Goal: Task Accomplishment & Management: Manage account settings

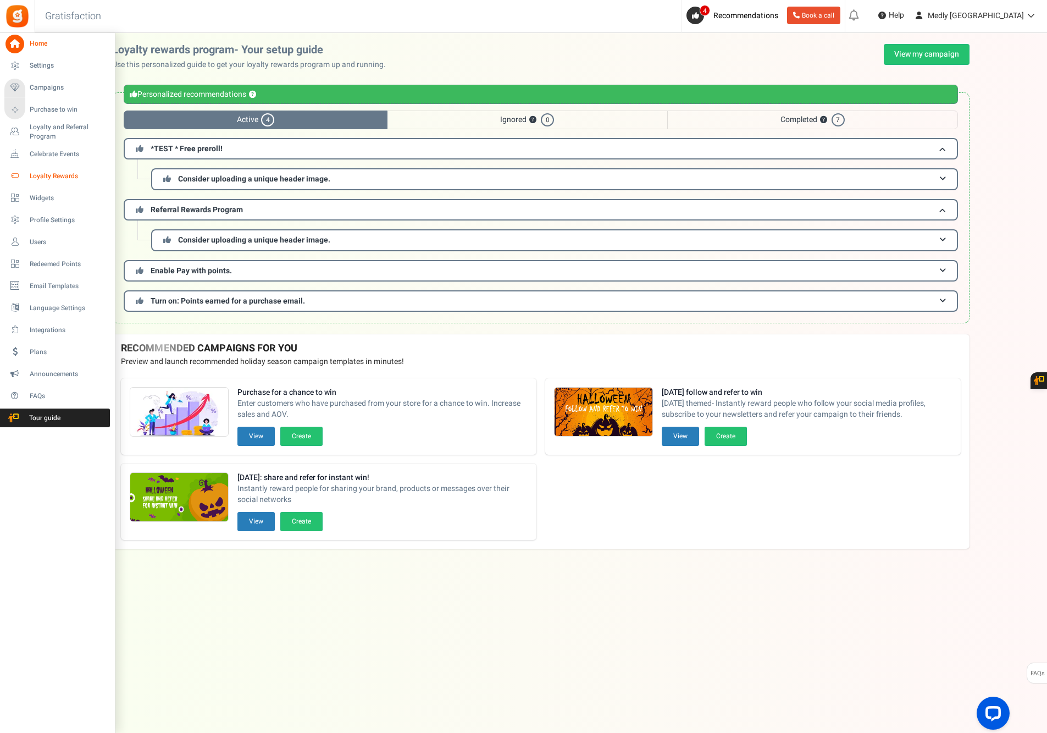
click at [46, 179] on span "Loyalty Rewards" at bounding box center [68, 175] width 77 height 9
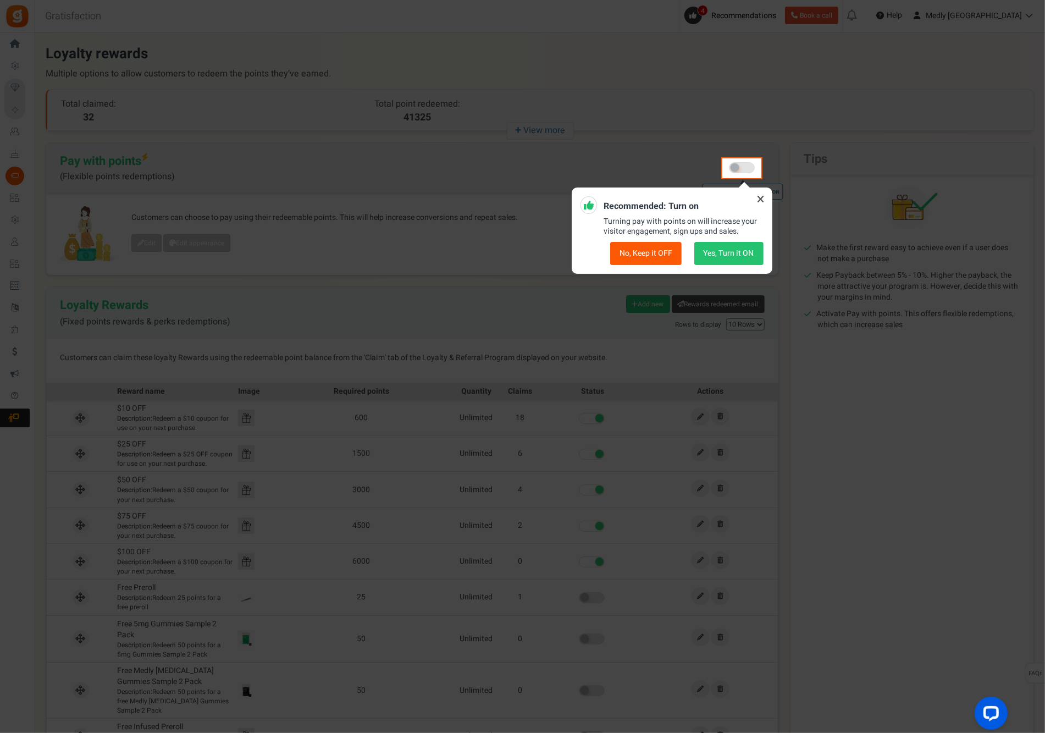
click at [764, 199] on icon at bounding box center [761, 199] width 18 height 18
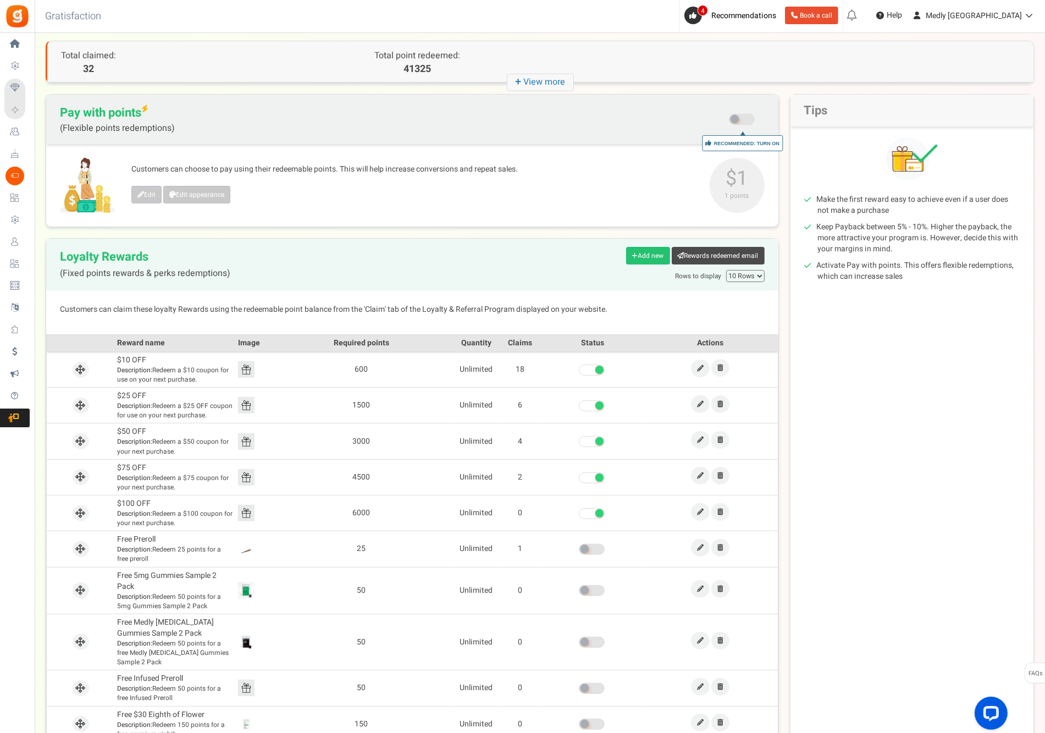
scroll to position [157, 0]
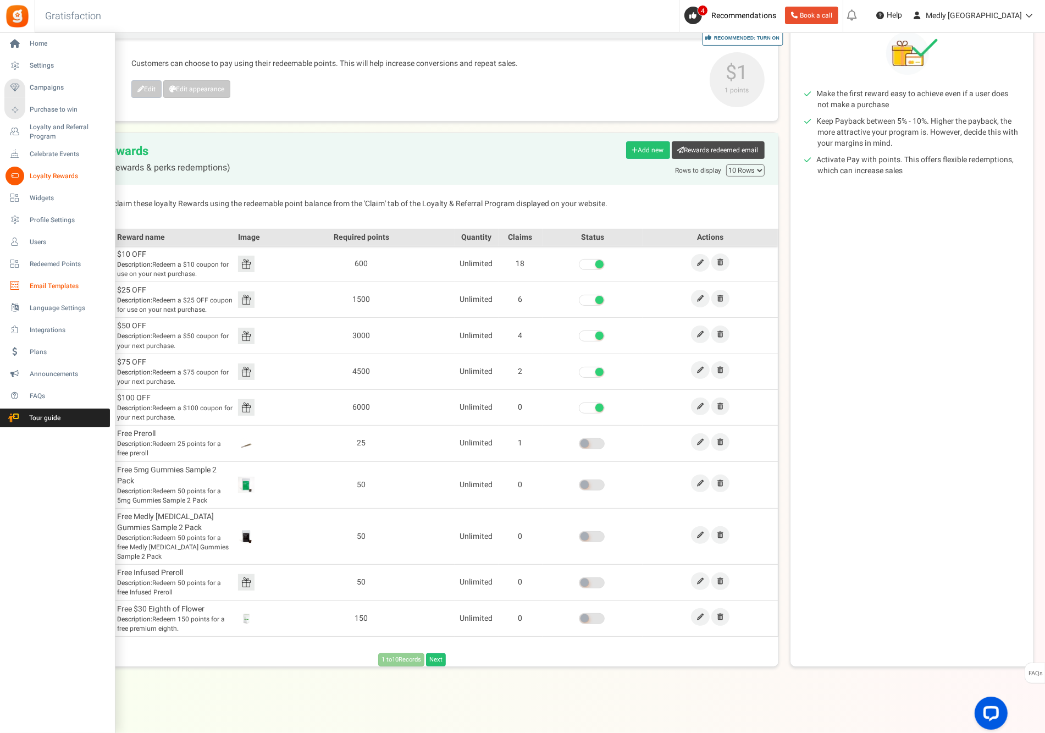
click at [41, 278] on link "Email Templates" at bounding box center [57, 285] width 106 height 19
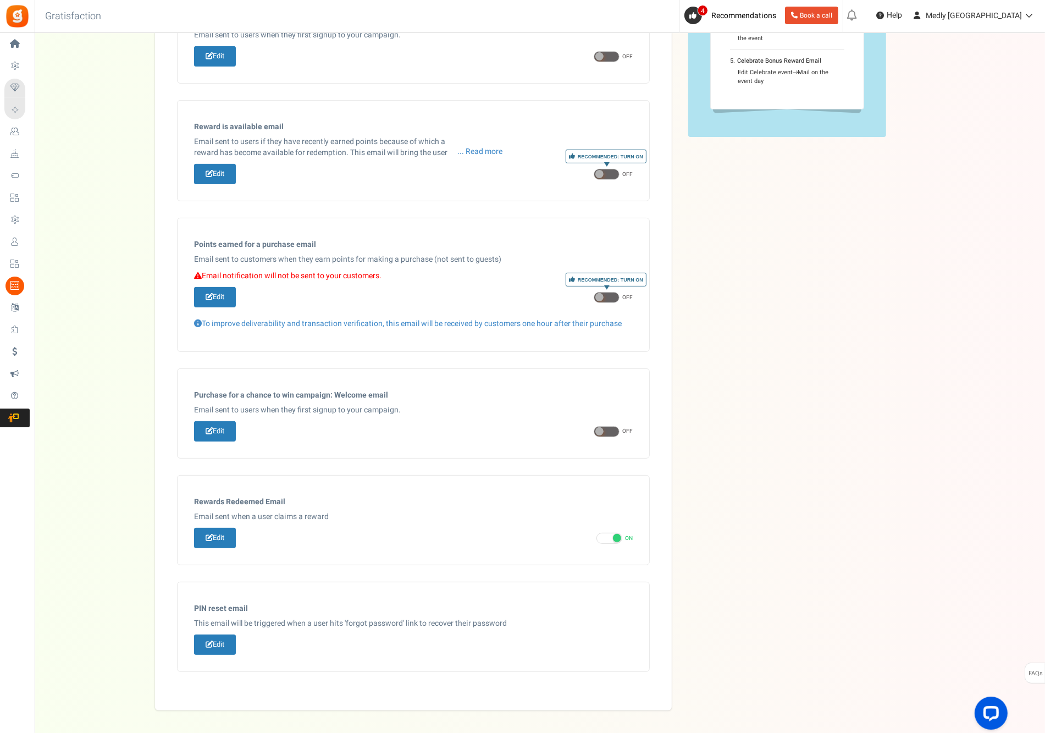
scroll to position [174, 0]
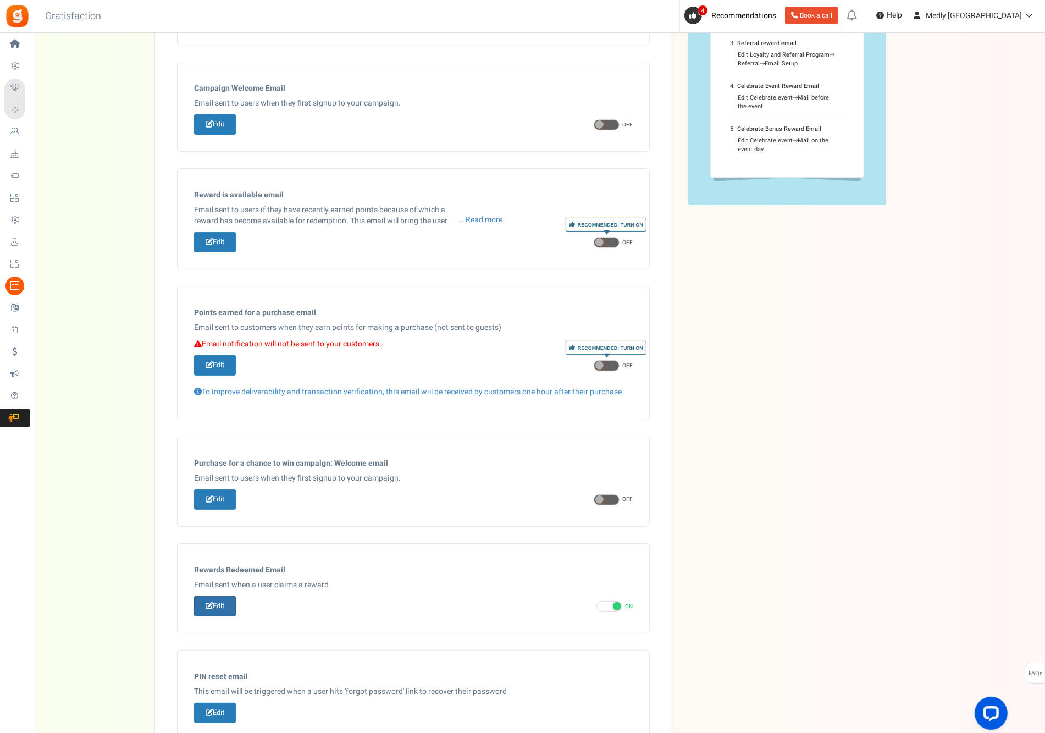
click at [207, 609] on icon at bounding box center [209, 605] width 7 height 7
type input "Thank you for redeeming points at [[Site Name]]"
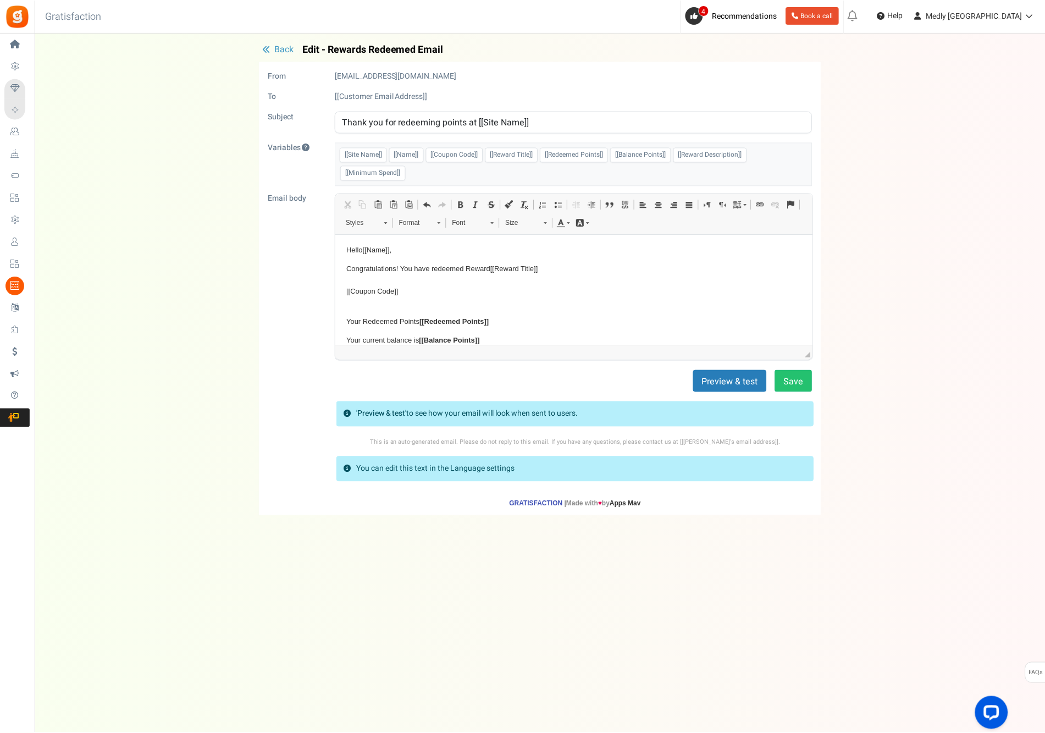
scroll to position [0, 0]
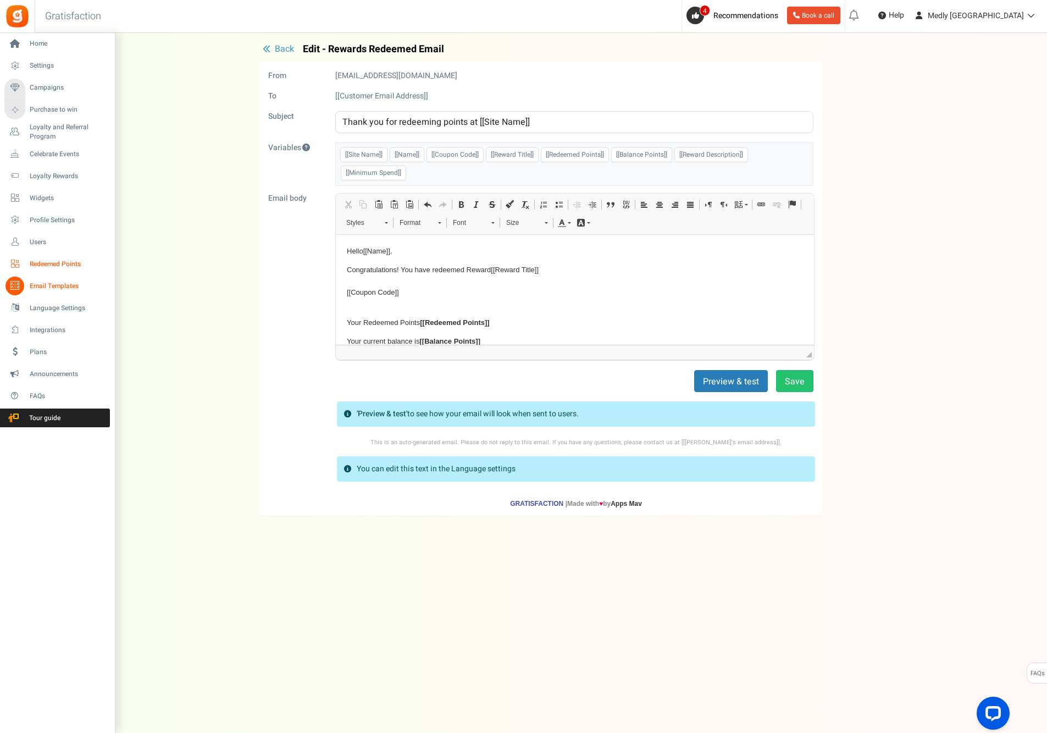
click at [12, 263] on icon at bounding box center [14, 263] width 19 height 19
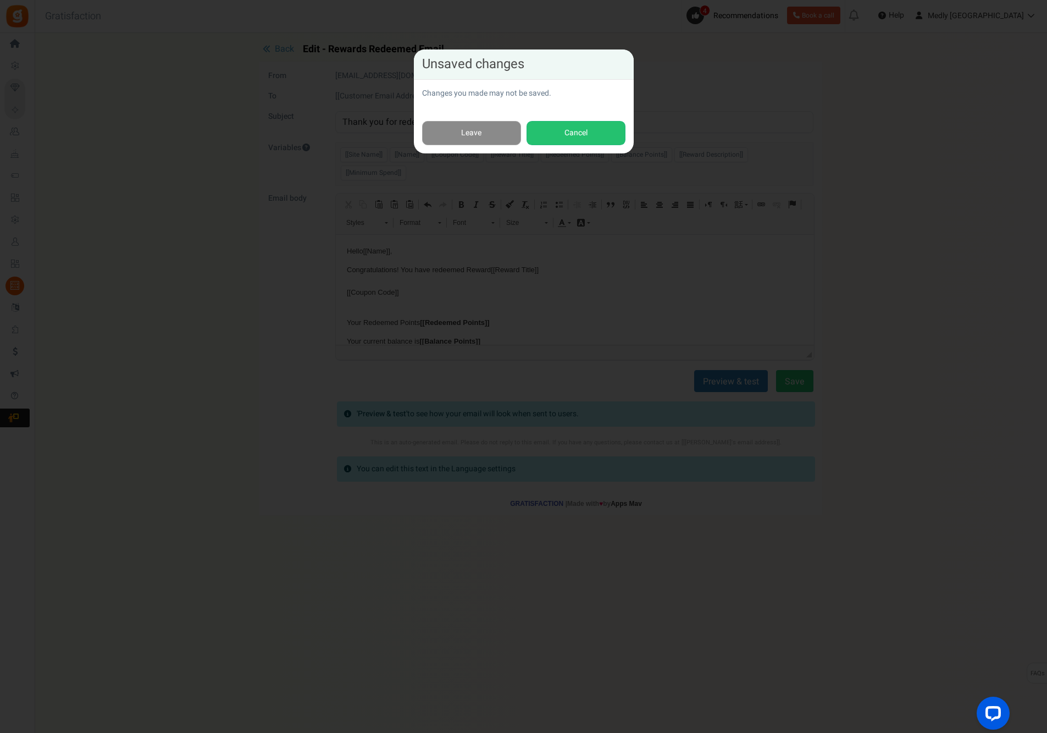
click at [495, 125] on link "Leave" at bounding box center [471, 133] width 99 height 25
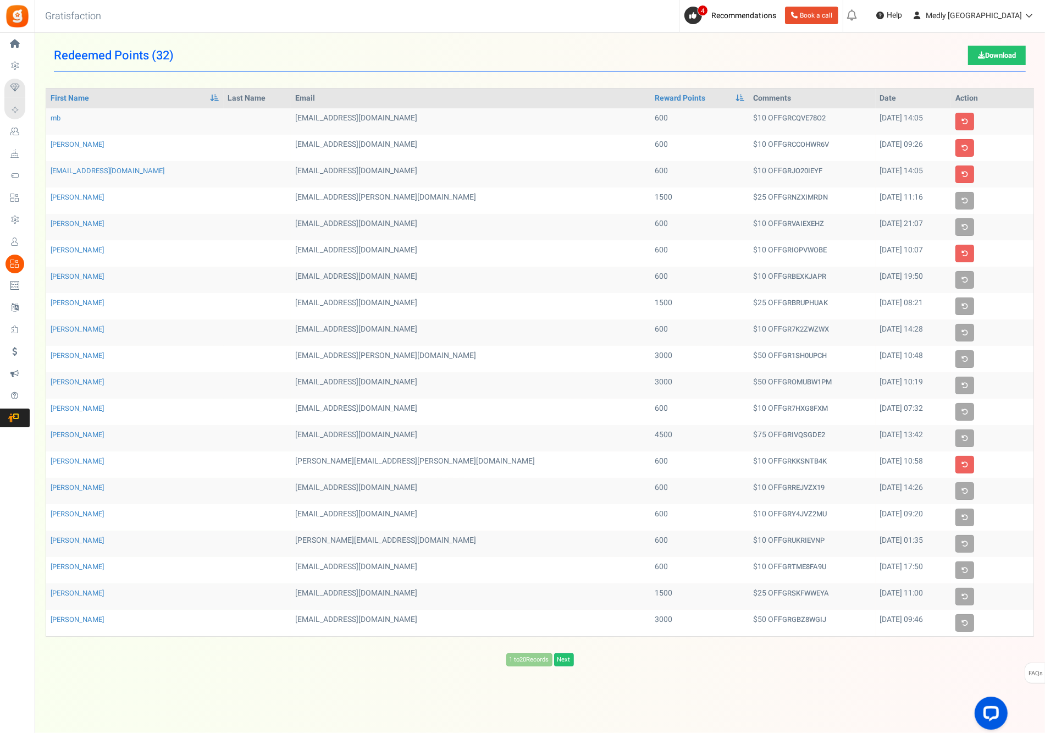
scroll to position [9, 0]
click at [59, 113] on link "mb" at bounding box center [56, 118] width 10 height 10
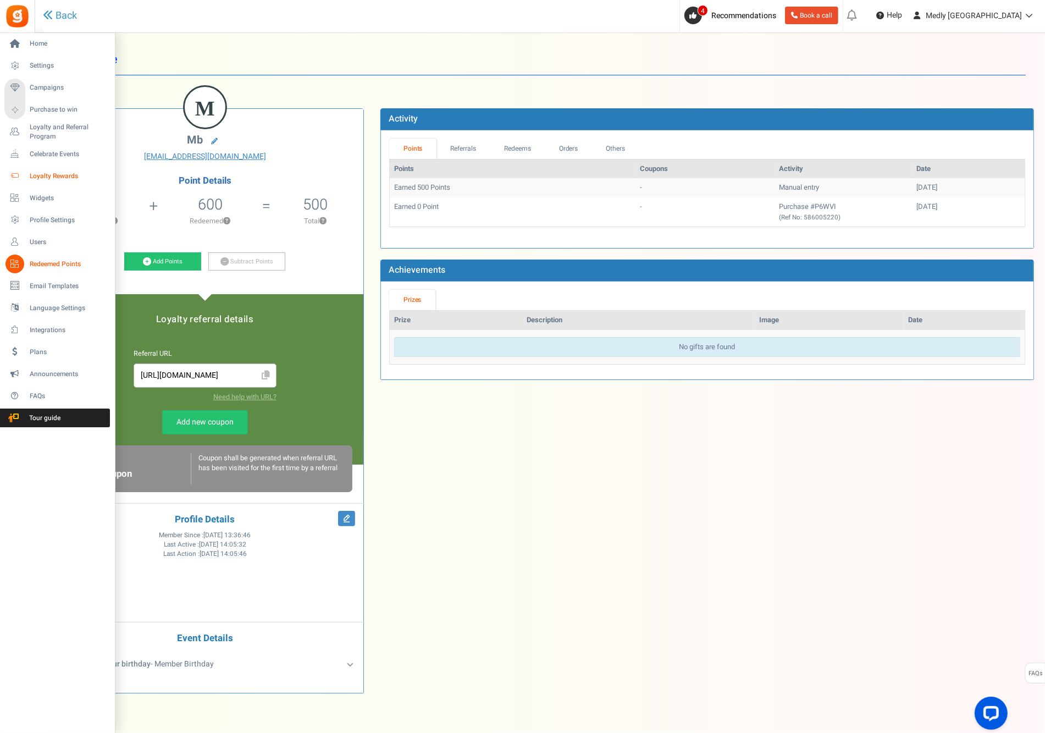
click at [46, 169] on link "Loyalty Rewards" at bounding box center [57, 176] width 106 height 19
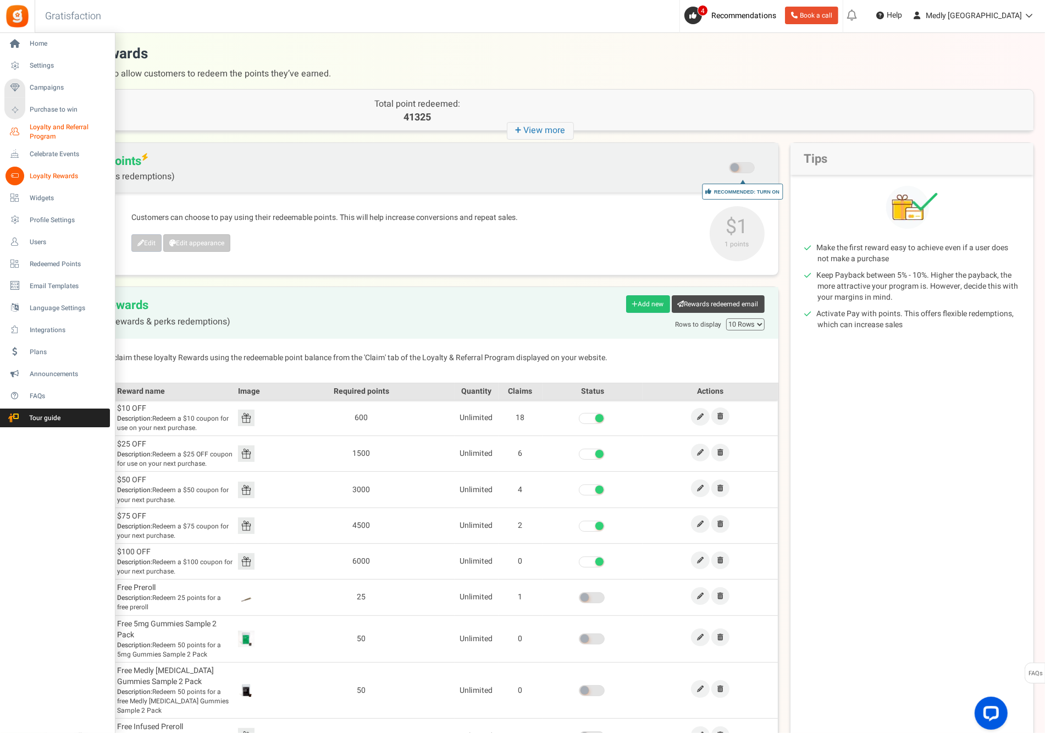
click at [34, 136] on span "Loyalty and Referral Program" at bounding box center [70, 132] width 80 height 19
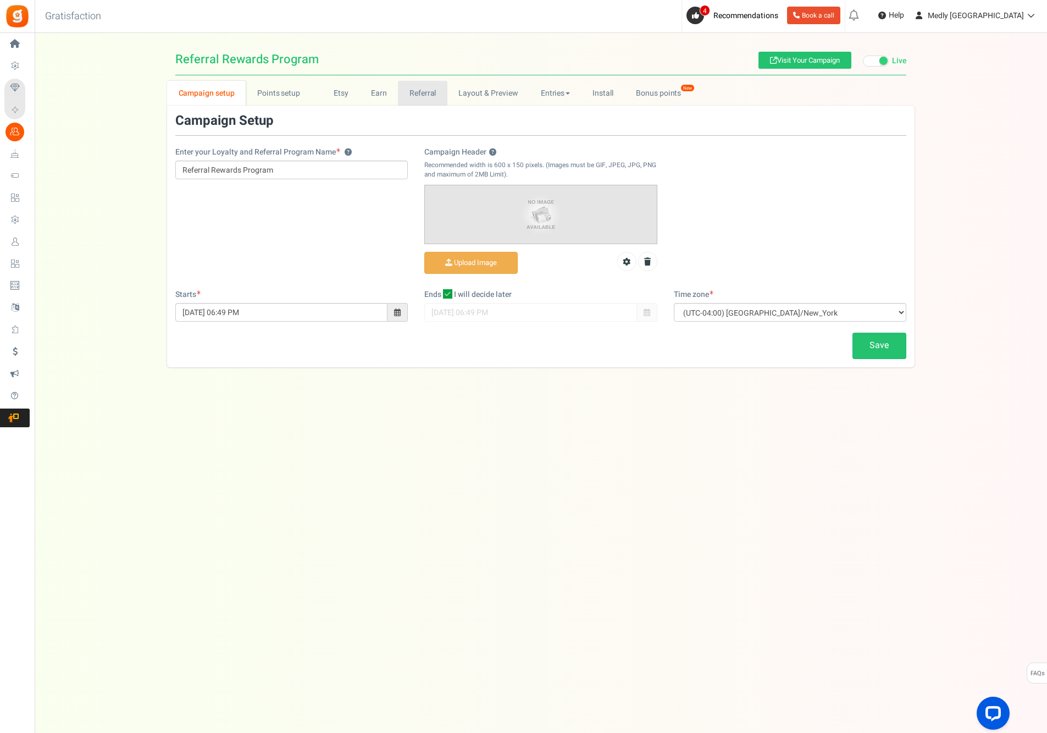
click at [422, 95] on link "Referral" at bounding box center [422, 93] width 49 height 25
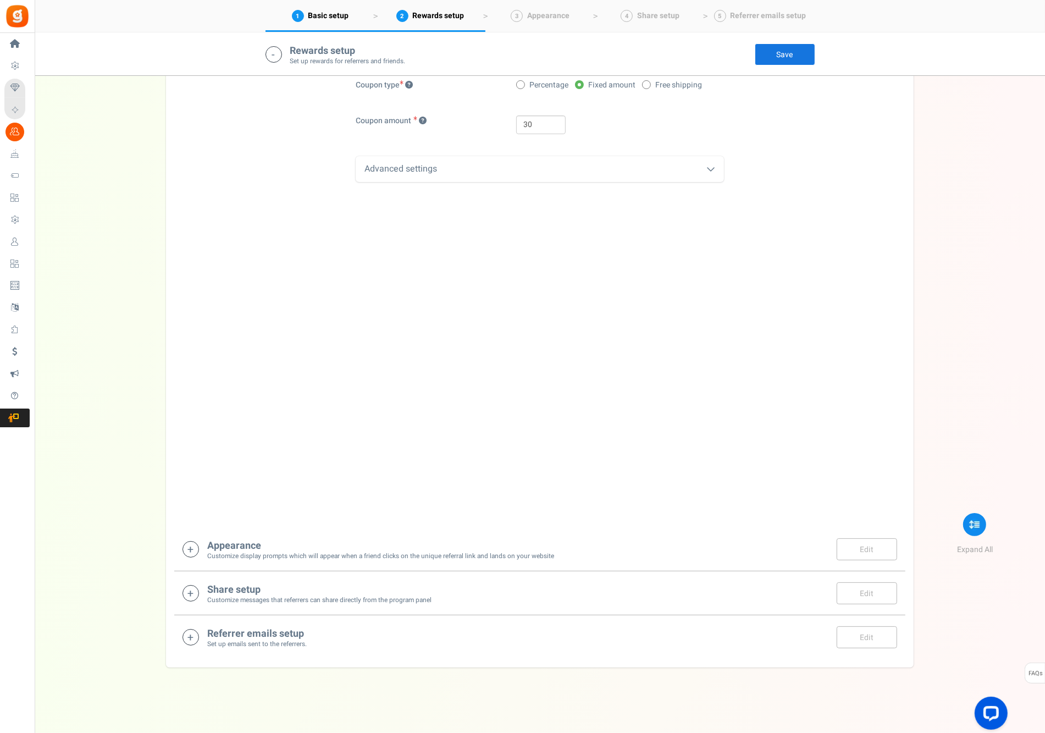
scroll to position [489, 0]
click at [192, 640] on icon at bounding box center [190, 636] width 16 height 16
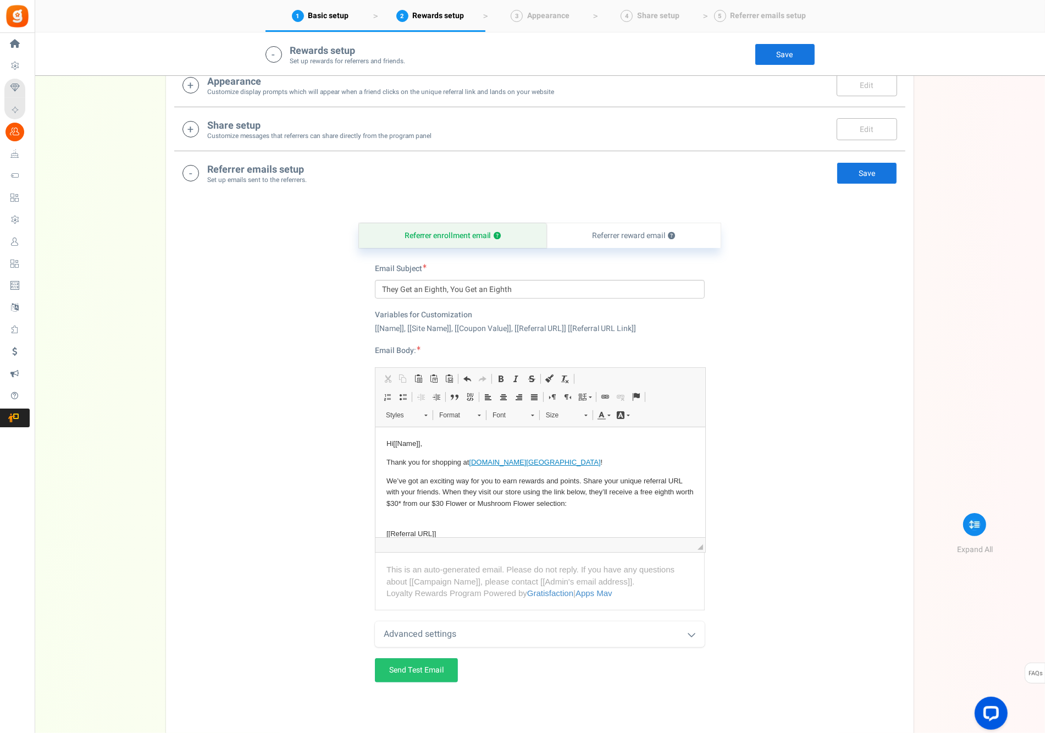
scroll to position [951, 0]
click at [694, 634] on icon at bounding box center [691, 634] width 9 height 9
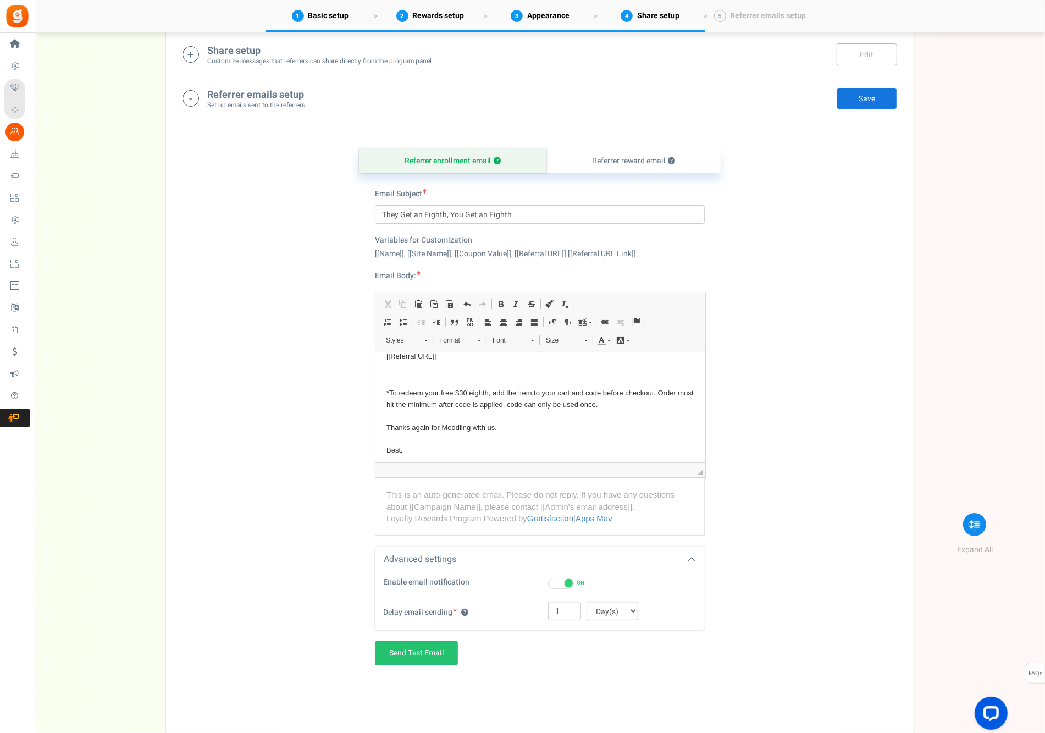
scroll to position [128, 0]
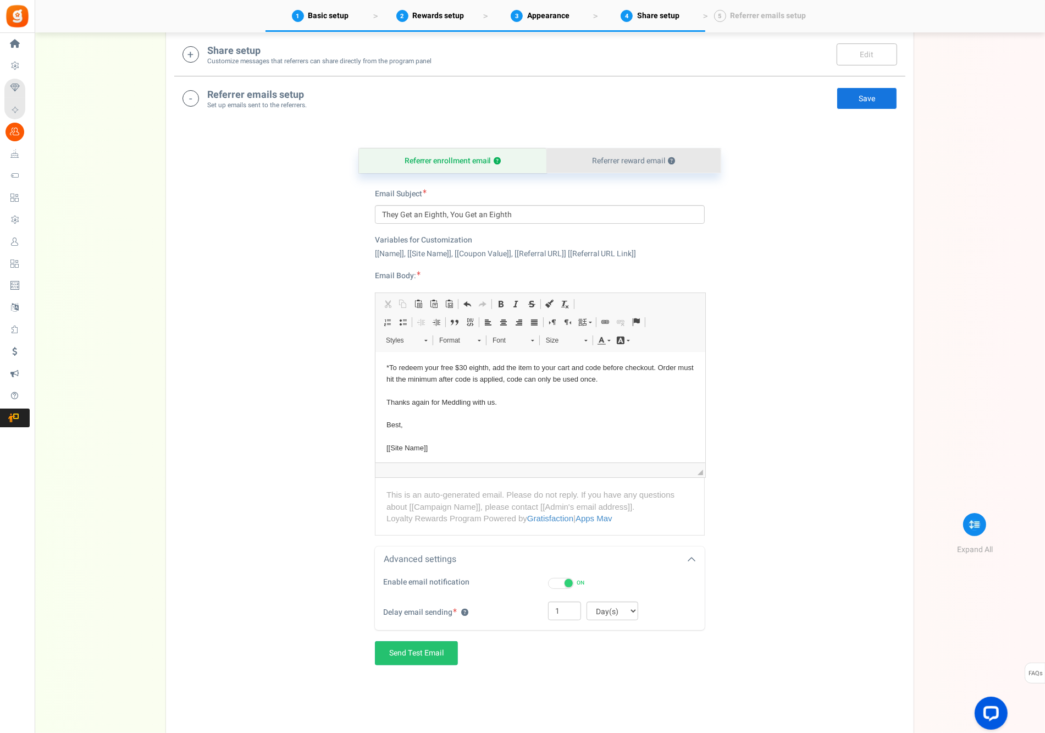
click at [615, 162] on link "Referrer reward email ?" at bounding box center [633, 160] width 174 height 25
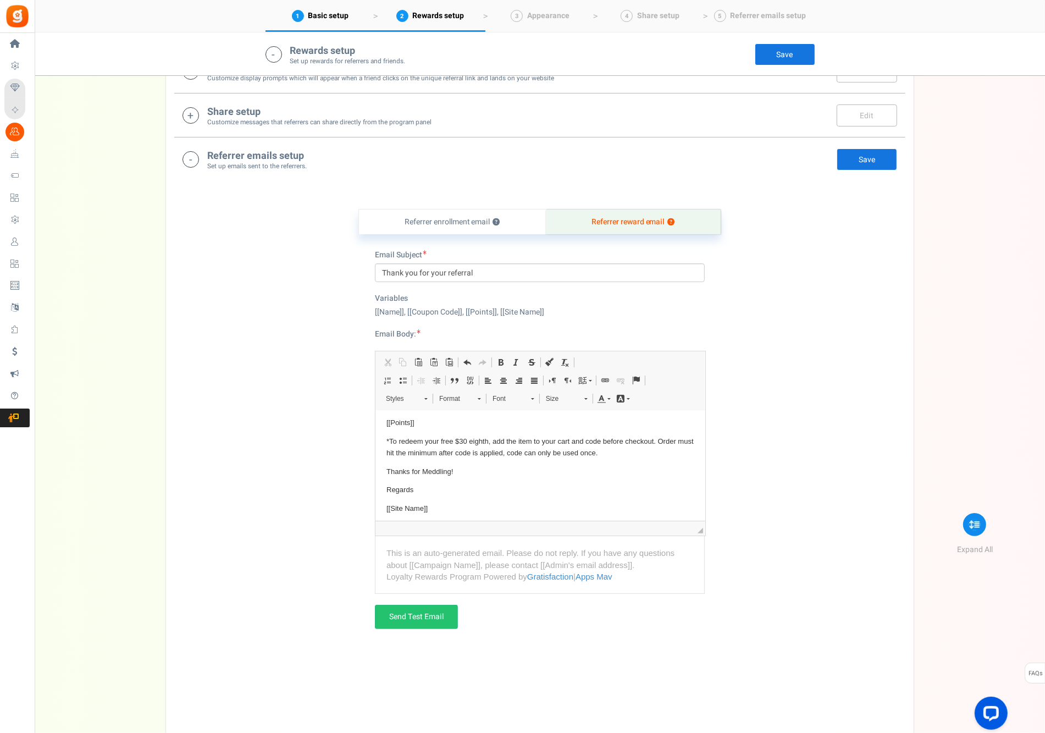
scroll to position [84, 0]
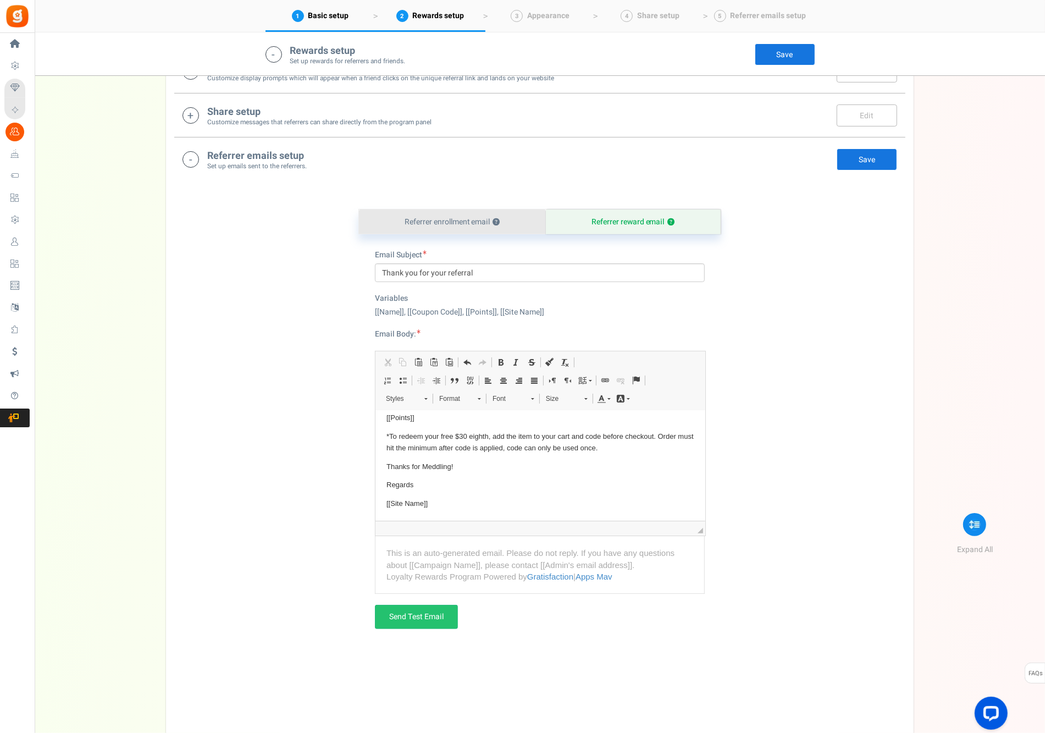
click at [442, 232] on link "Referrer enrollment email ?" at bounding box center [452, 221] width 187 height 25
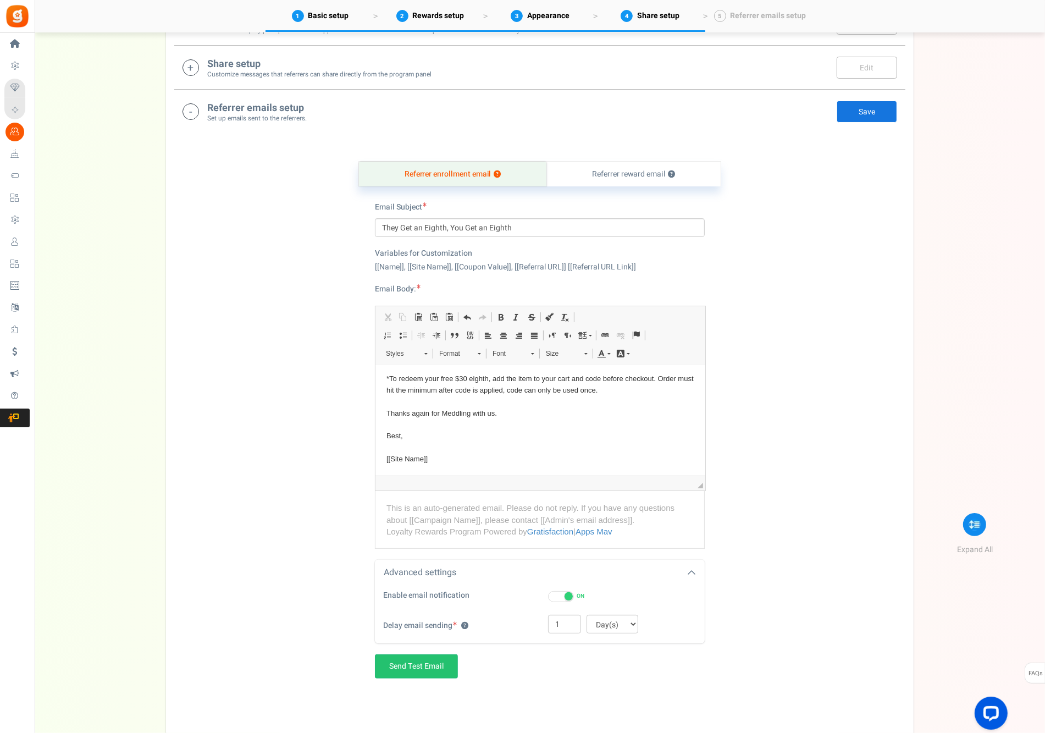
scroll to position [1010, 0]
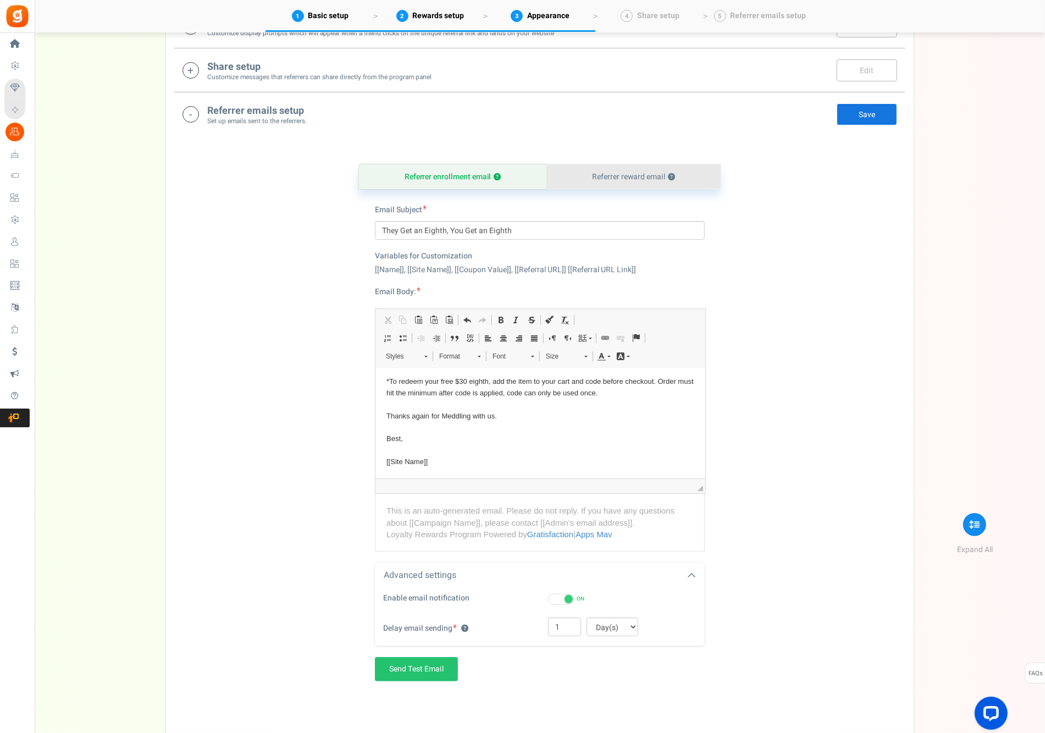
click at [620, 174] on link "Referrer reward email ?" at bounding box center [633, 176] width 174 height 25
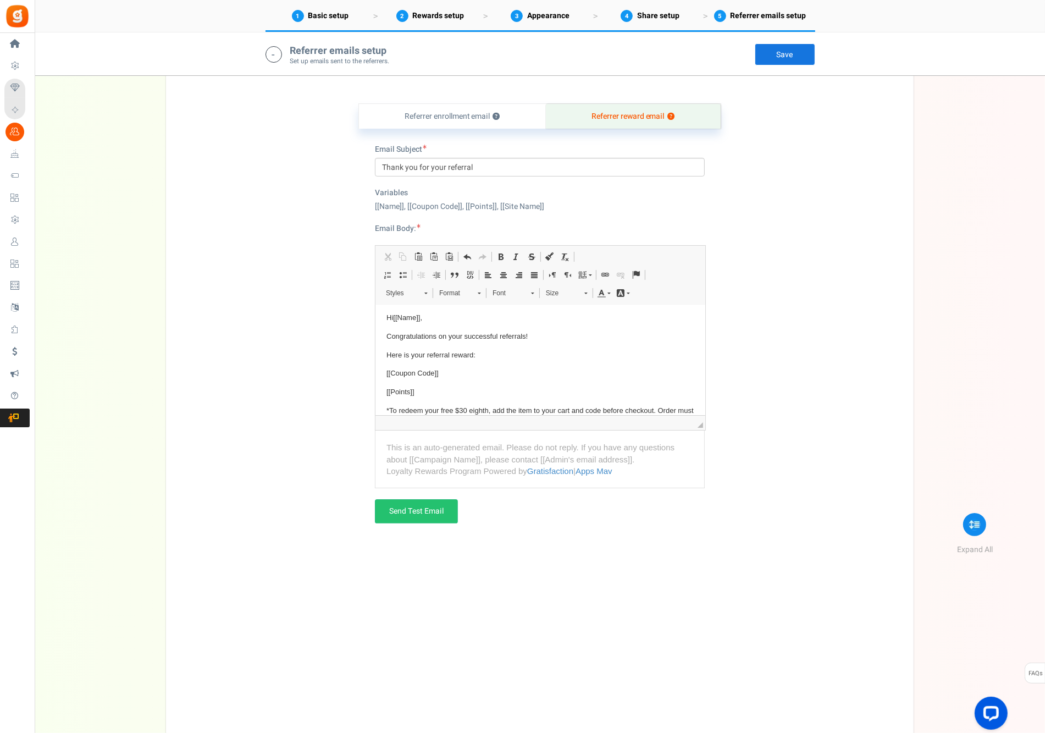
scroll to position [0, 0]
